Goal: Find contact information

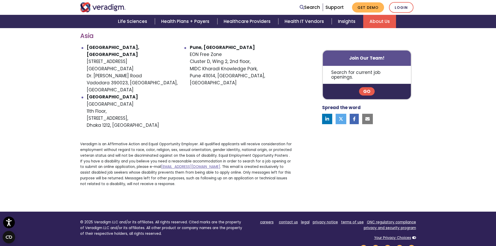
scroll to position [408, 0]
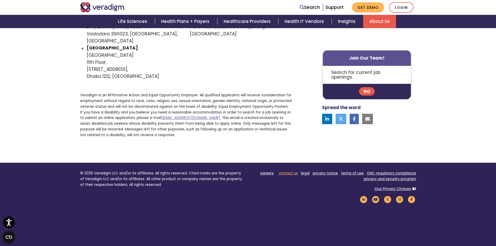
click at [292, 171] on link "contact us" at bounding box center [288, 173] width 19 height 5
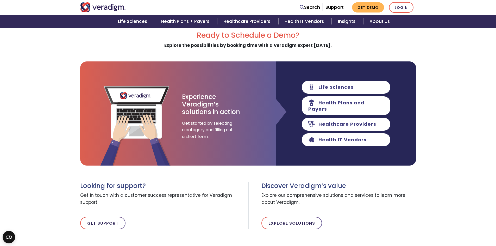
scroll to position [130, 0]
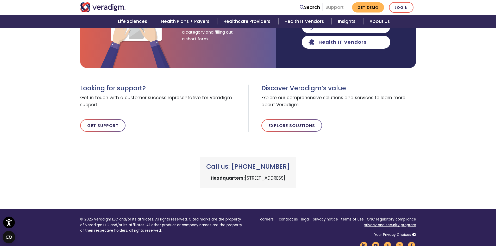
click at [336, 7] on link "Support" at bounding box center [335, 7] width 18 height 6
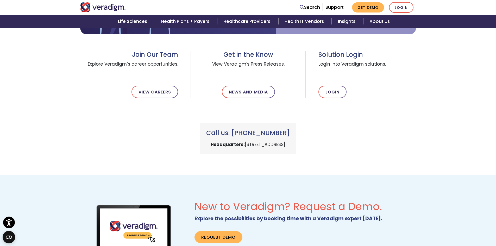
scroll to position [287, 0]
